Goal: Information Seeking & Learning: Find specific fact

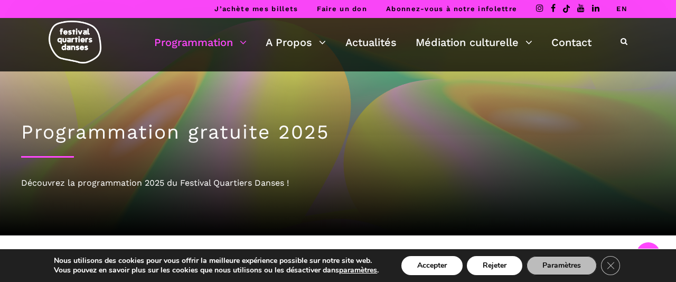
scroll to position [330, 0]
click at [360, 42] on link "Actualités" at bounding box center [371, 42] width 51 height 18
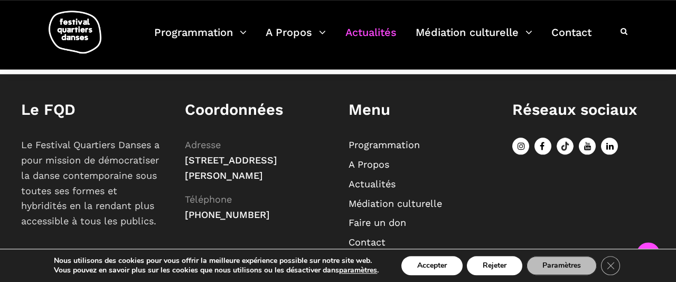
scroll to position [2343, 0]
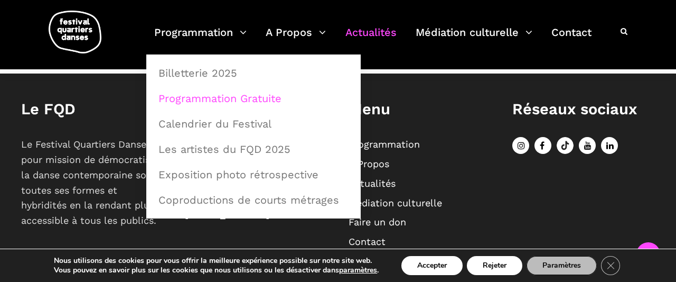
click at [253, 100] on link "Programmation Gratuite" at bounding box center [253, 98] width 203 height 24
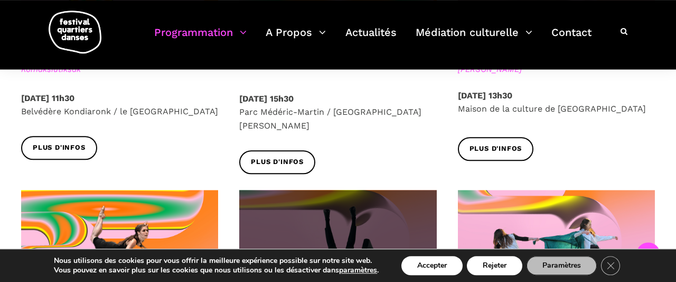
scroll to position [769, 0]
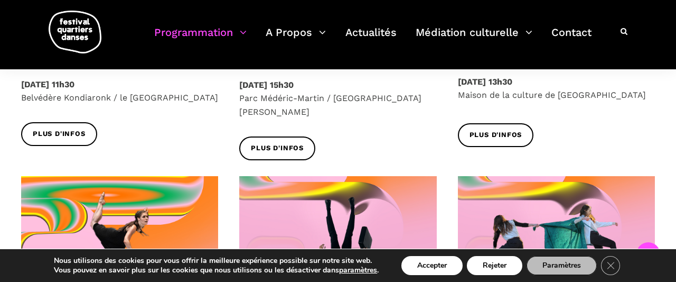
click at [276, 94] on p "[DATE] 15h30 [GEOGRAPHIC_DATA] / [GEOGRAPHIC_DATA]" at bounding box center [337, 98] width 197 height 41
click at [312, 98] on p "[DATE] 15h30 [GEOGRAPHIC_DATA] / [GEOGRAPHIC_DATA]" at bounding box center [337, 98] width 197 height 41
click at [312, 98] on p "Samedi 6 Septembre 2025 – 15h30 Parc Médéric-Martin / Ville-Marie Est" at bounding box center [337, 98] width 197 height 41
click at [325, 96] on p "Samedi 6 Septembre 2025 – 15h30 Parc Médéric-Martin / Ville-Marie Est" at bounding box center [337, 98] width 197 height 41
drag, startPoint x: 325, startPoint y: 96, endPoint x: 238, endPoint y: 101, distance: 86.8
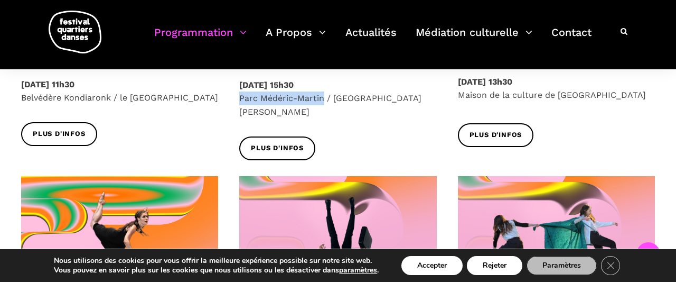
click at [238, 101] on div "Samedi 6 Septembre 2025 – 15h30 Parc Médéric-Martin / Ville-Marie Est" at bounding box center [338, 107] width 218 height 58
copy p "Parc Médéric-Martin"
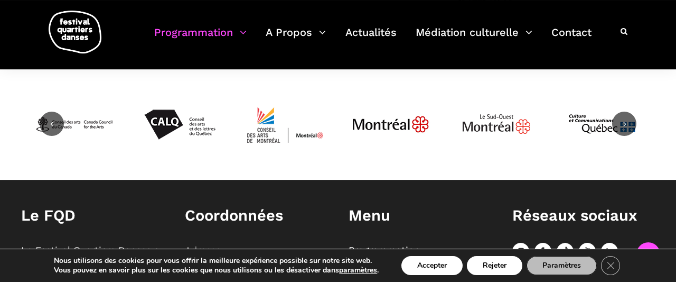
scroll to position [1484, 0]
